Goal: Information Seeking & Learning: Stay updated

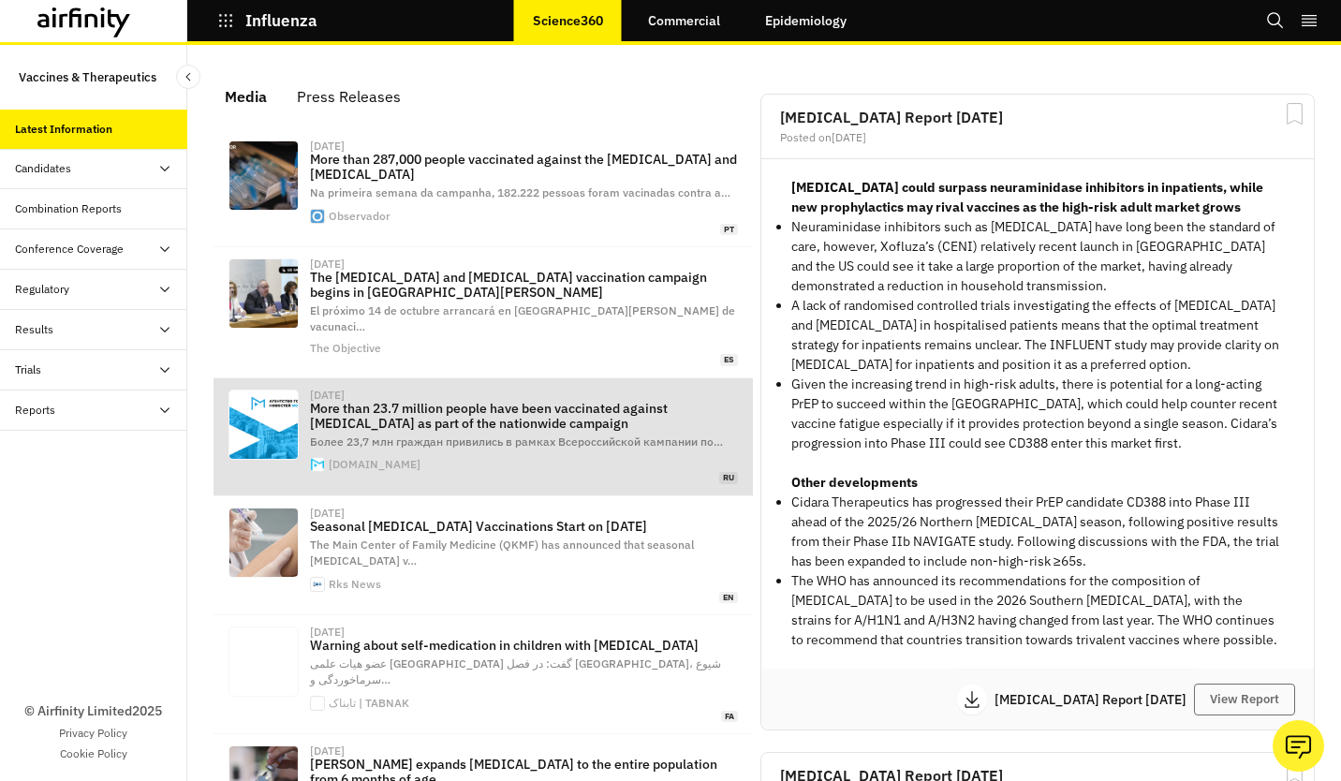
scroll to position [1205, 547]
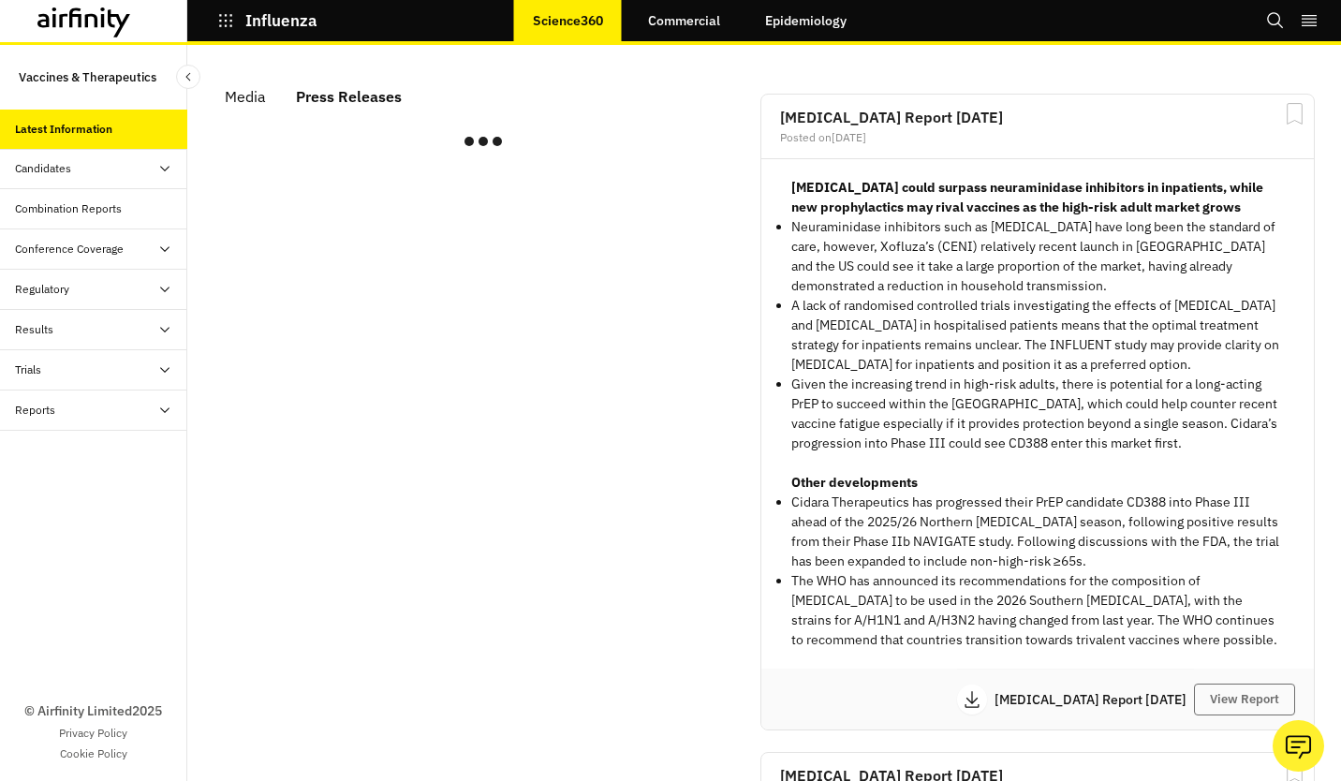
click at [367, 86] on div "Press Releases" at bounding box center [349, 96] width 106 height 28
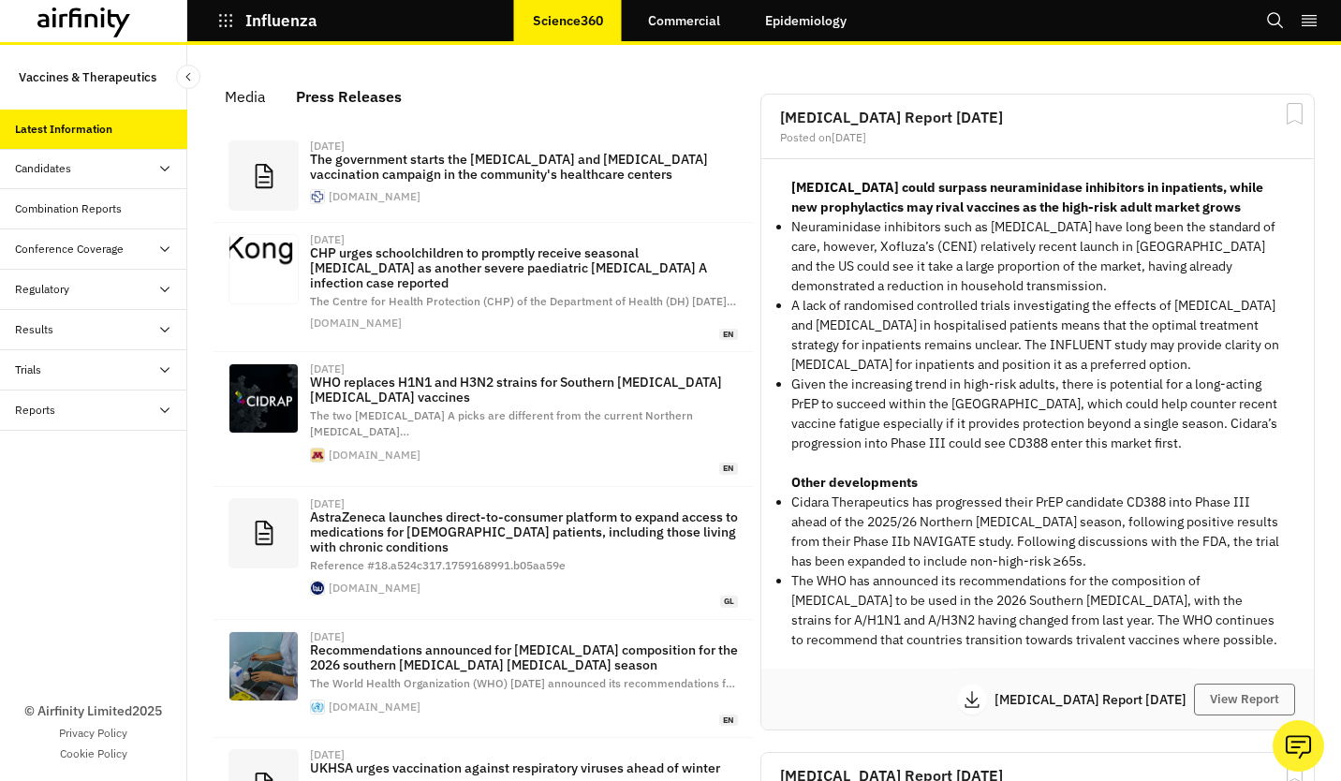
scroll to position [1299, 547]
